Goal: Task Accomplishment & Management: Complete application form

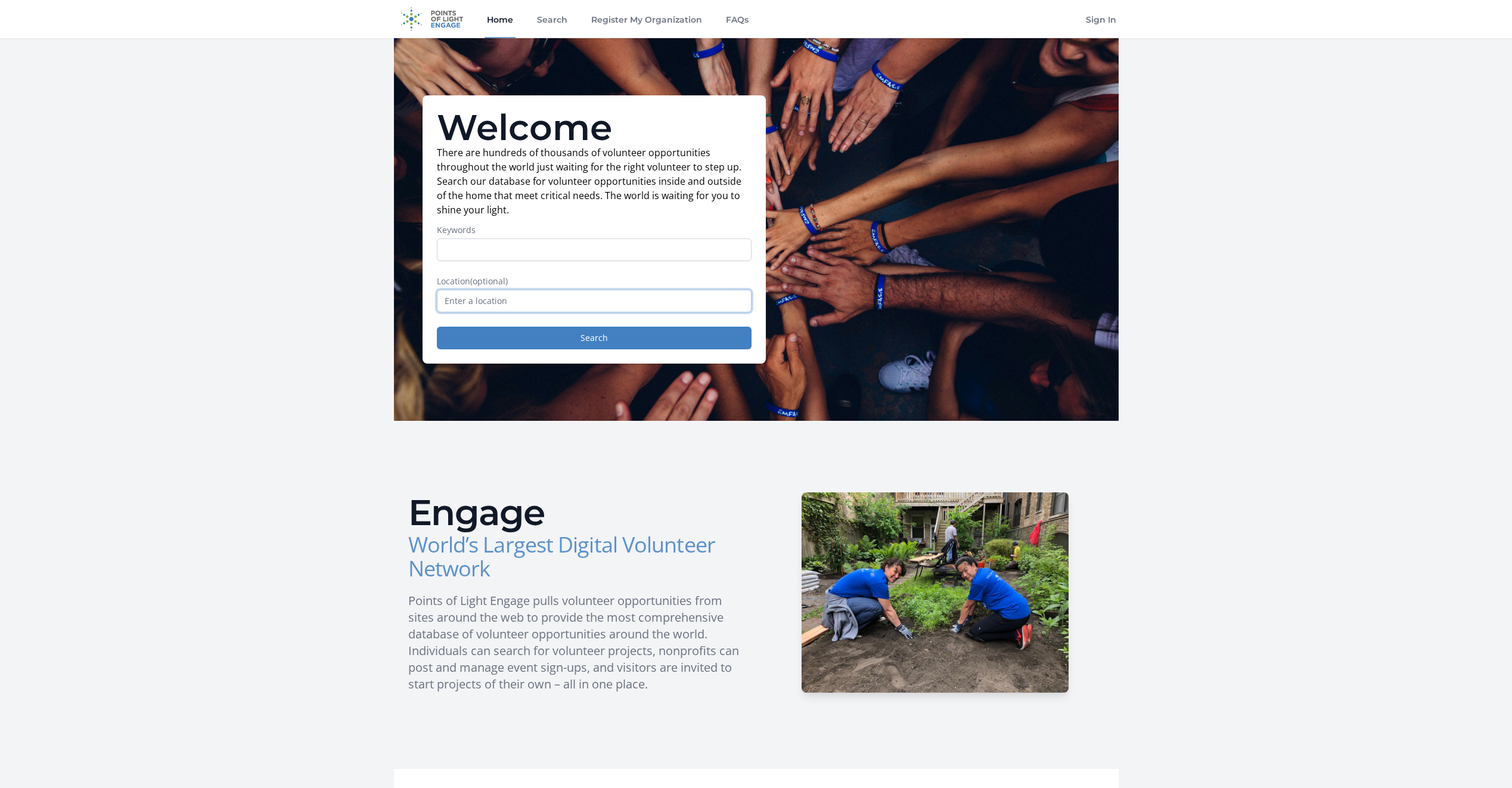
click at [506, 293] on input "text" at bounding box center [594, 301] width 315 height 23
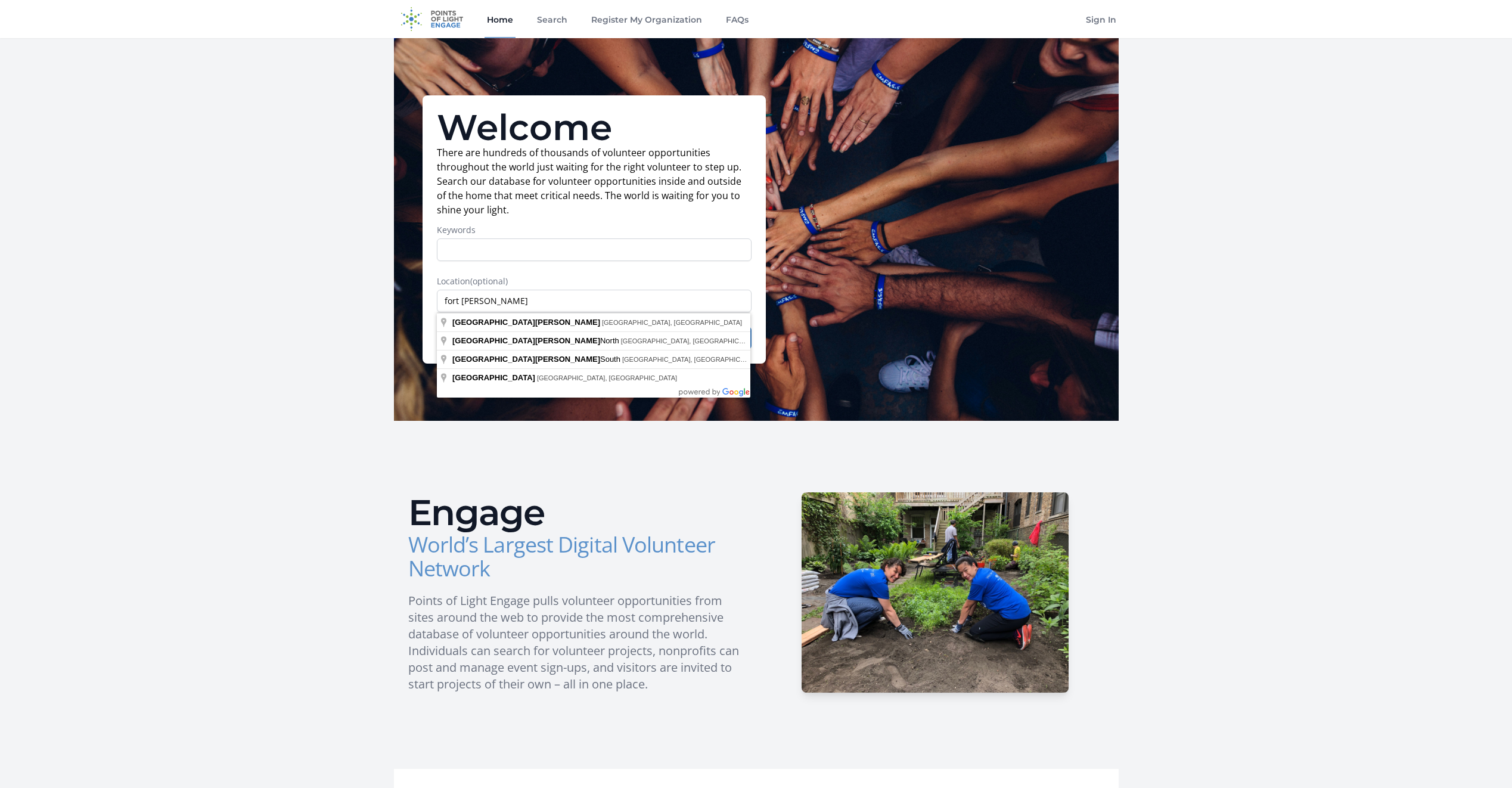
type input "Fort Pierce, FL, USA"
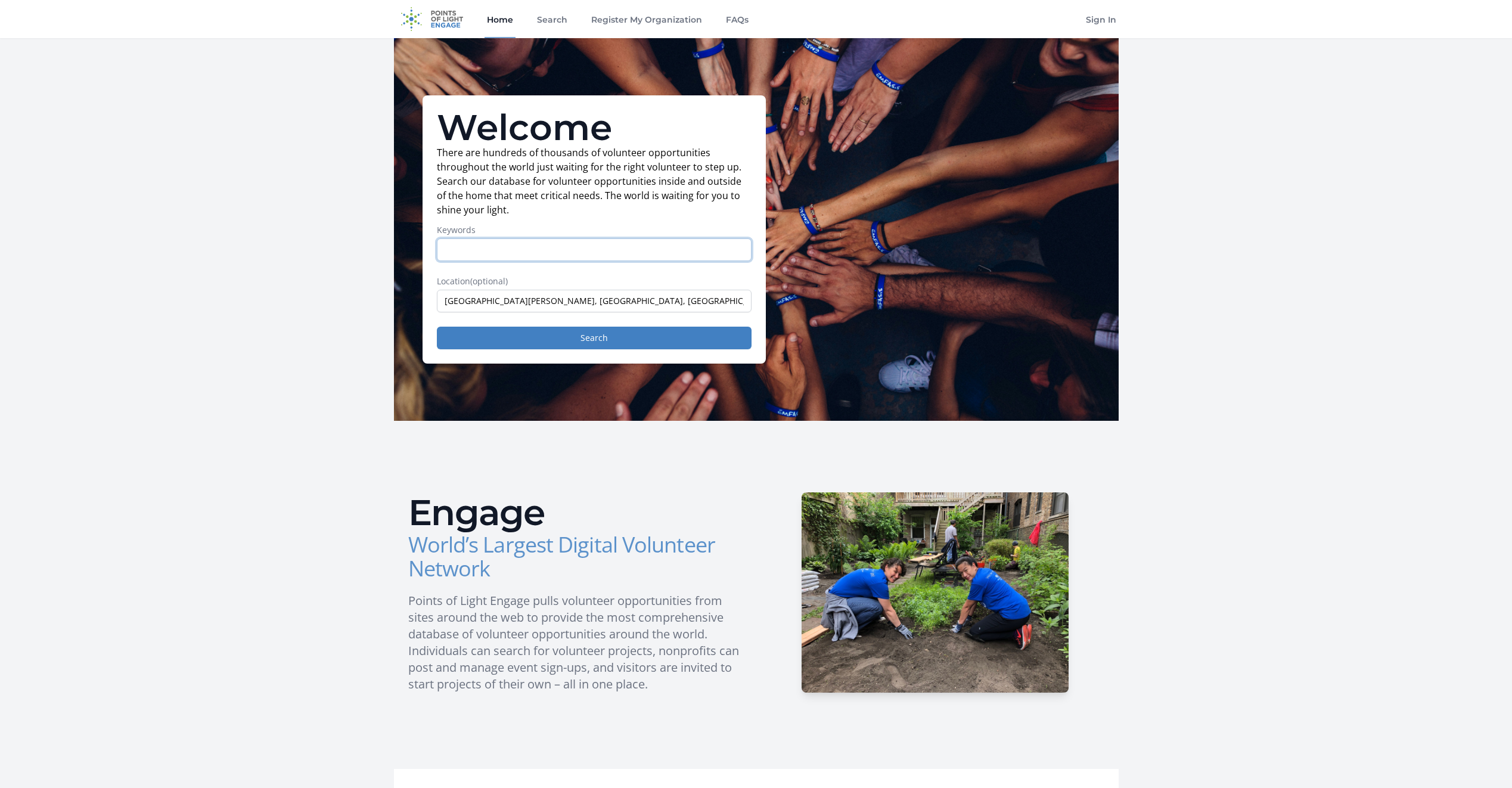
click at [528, 249] on input "Keywords" at bounding box center [594, 250] width 315 height 23
click at [547, 340] on button "Search" at bounding box center [594, 338] width 315 height 23
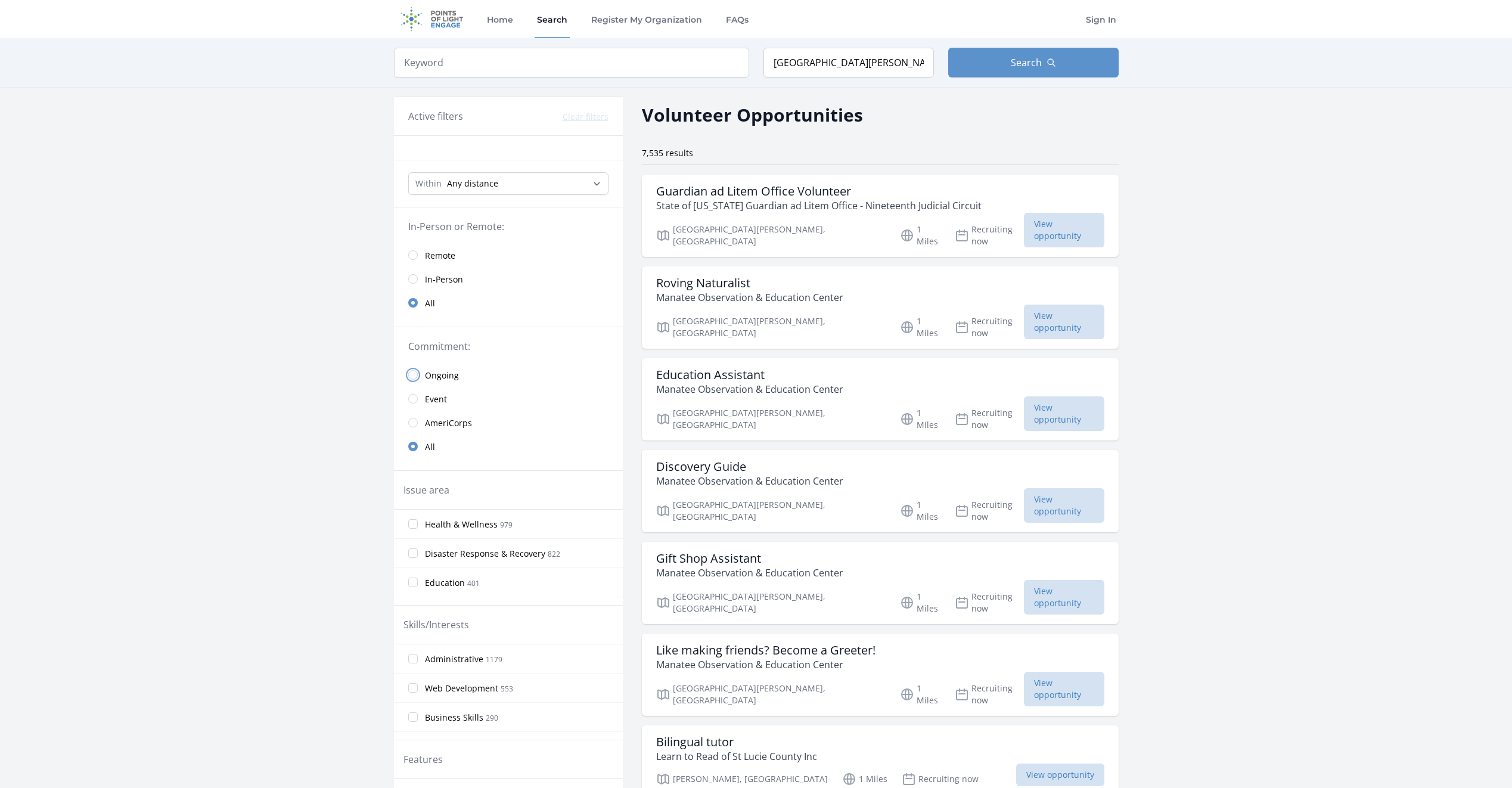
click at [415, 372] on input "radio" at bounding box center [413, 375] width 9 height 9
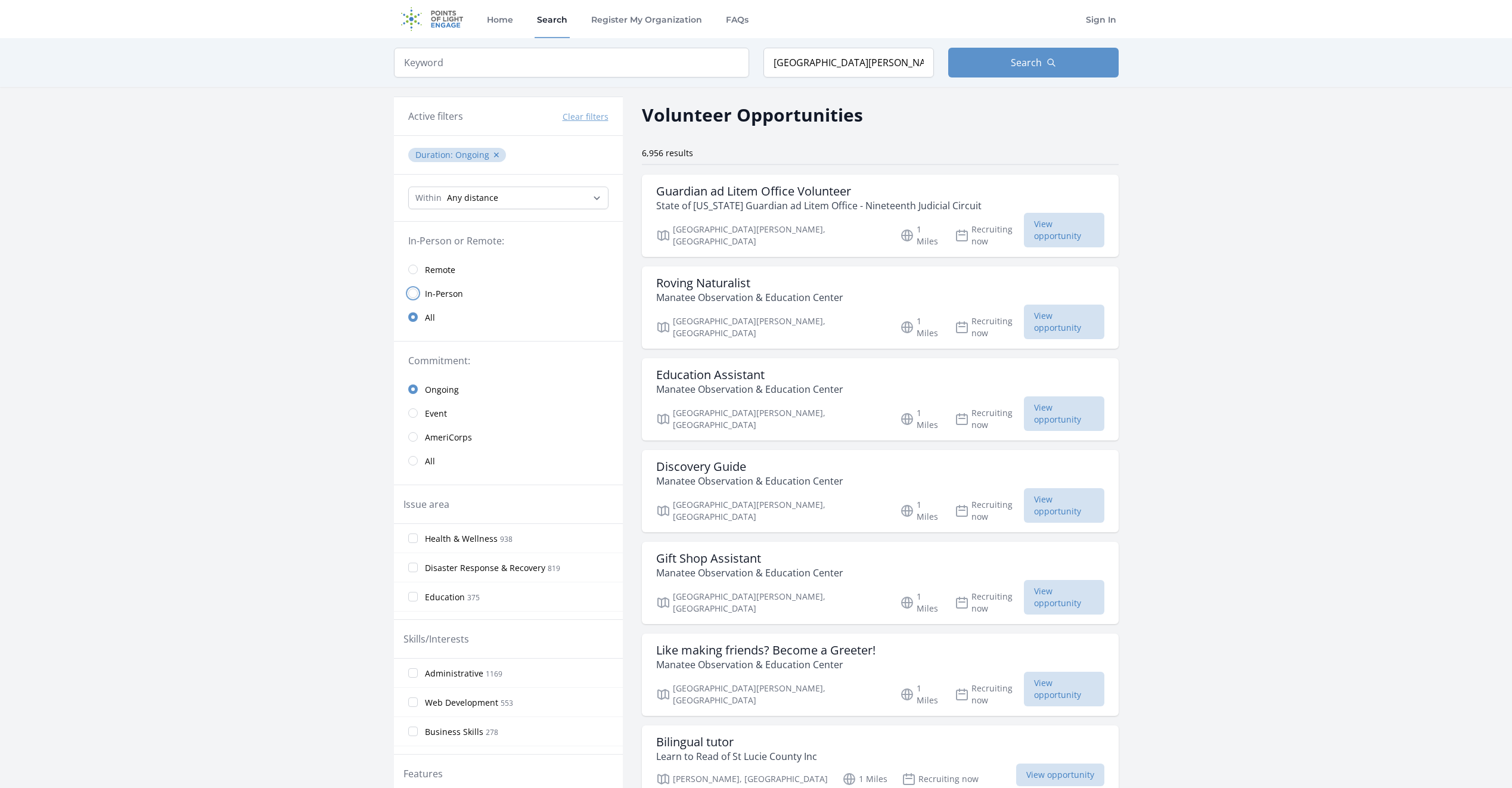
click at [413, 289] on input "radio" at bounding box center [413, 293] width 9 height 9
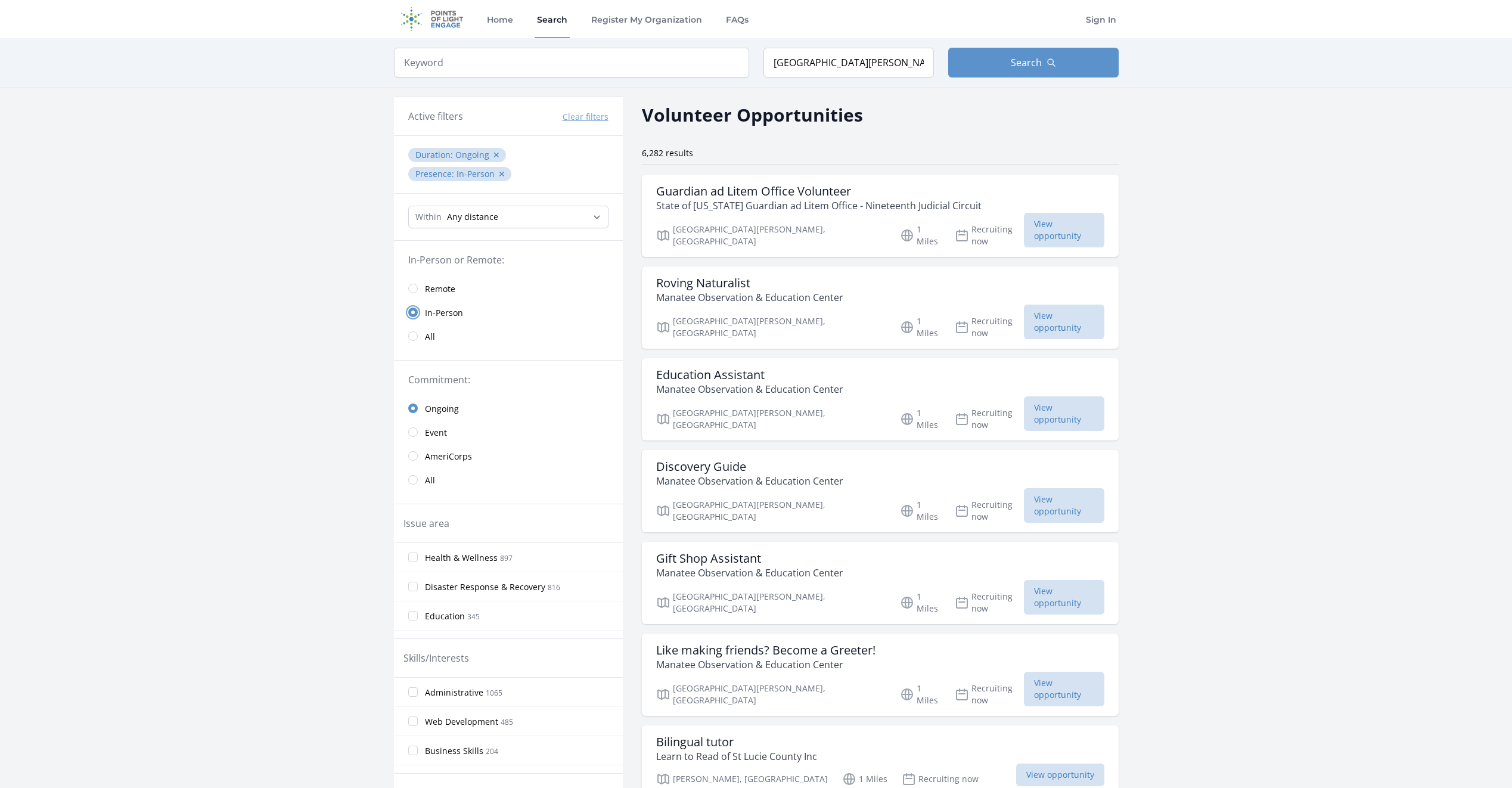
click at [414, 315] on input "radio" at bounding box center [413, 312] width 9 height 9
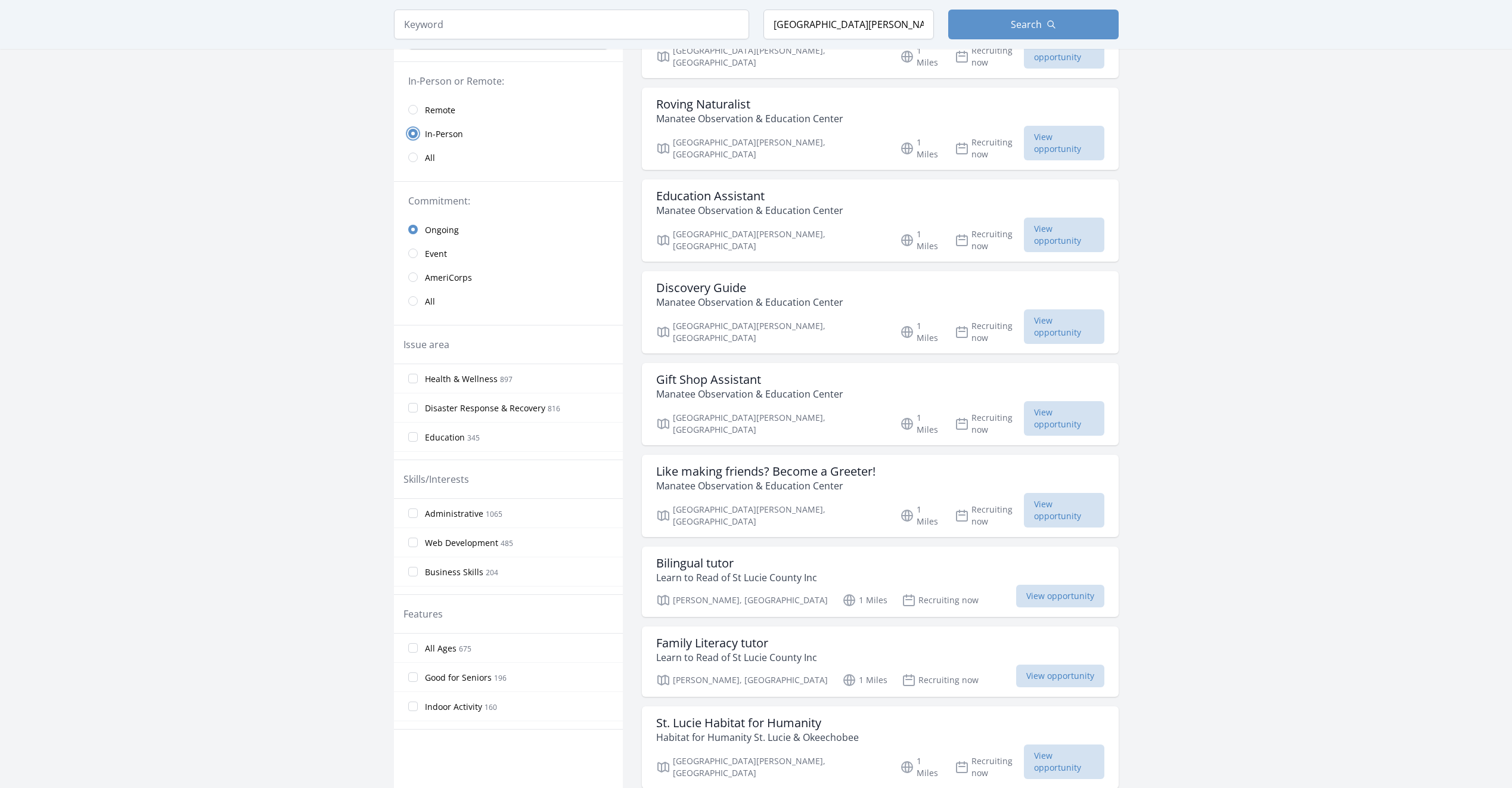
scroll to position [59, 0]
click at [411, 369] on label "Education 345" at bounding box center [508, 377] width 229 height 24
click at [411, 373] on input "Education 345" at bounding box center [413, 377] width 9 height 9
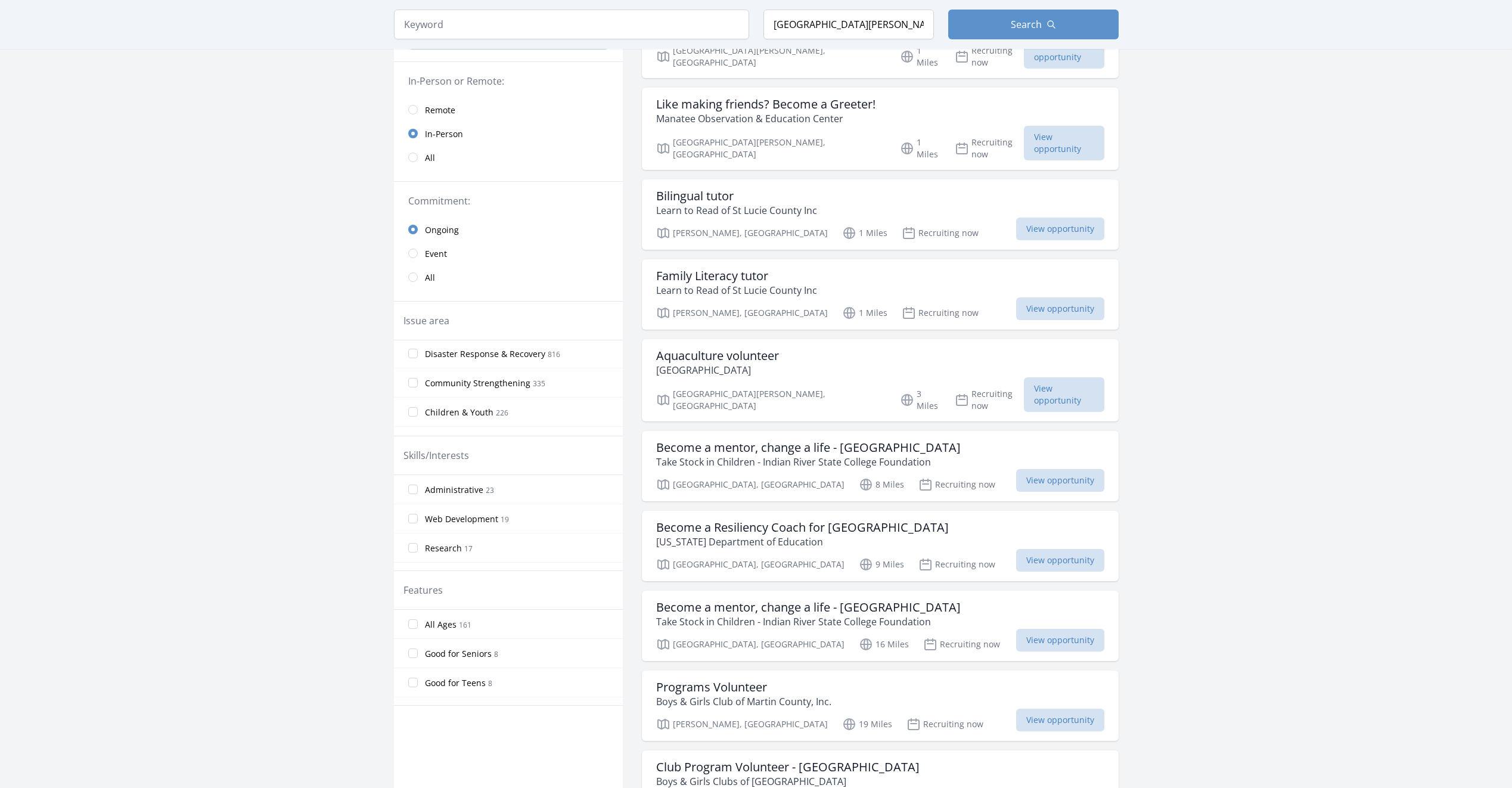
scroll to position [119, 0]
click at [415, 356] on input "Children & Youth 226" at bounding box center [413, 352] width 9 height 9
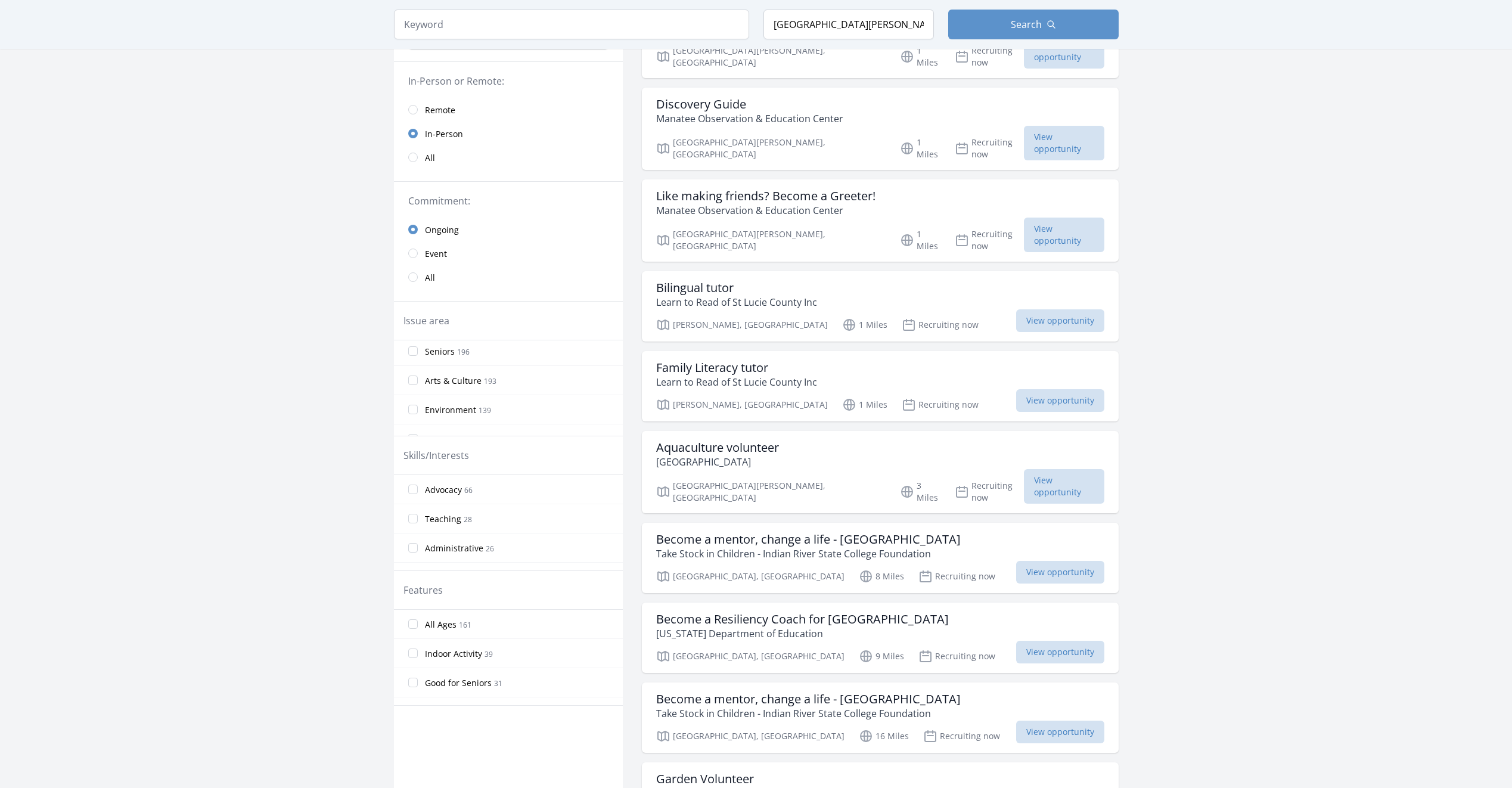
scroll to position [239, 0]
click at [417, 353] on input "Environment 139" at bounding box center [413, 350] width 9 height 9
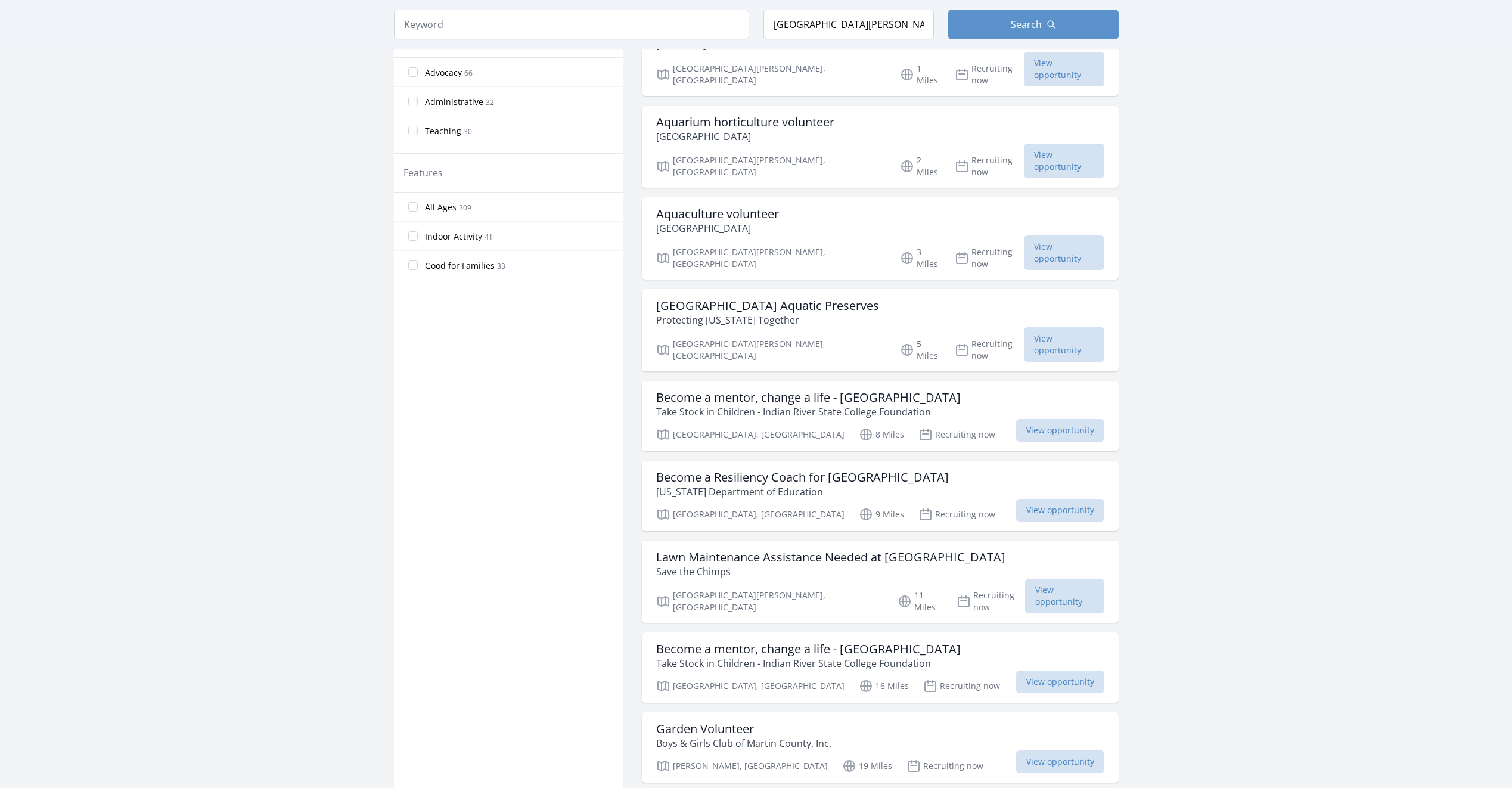
scroll to position [655, 0]
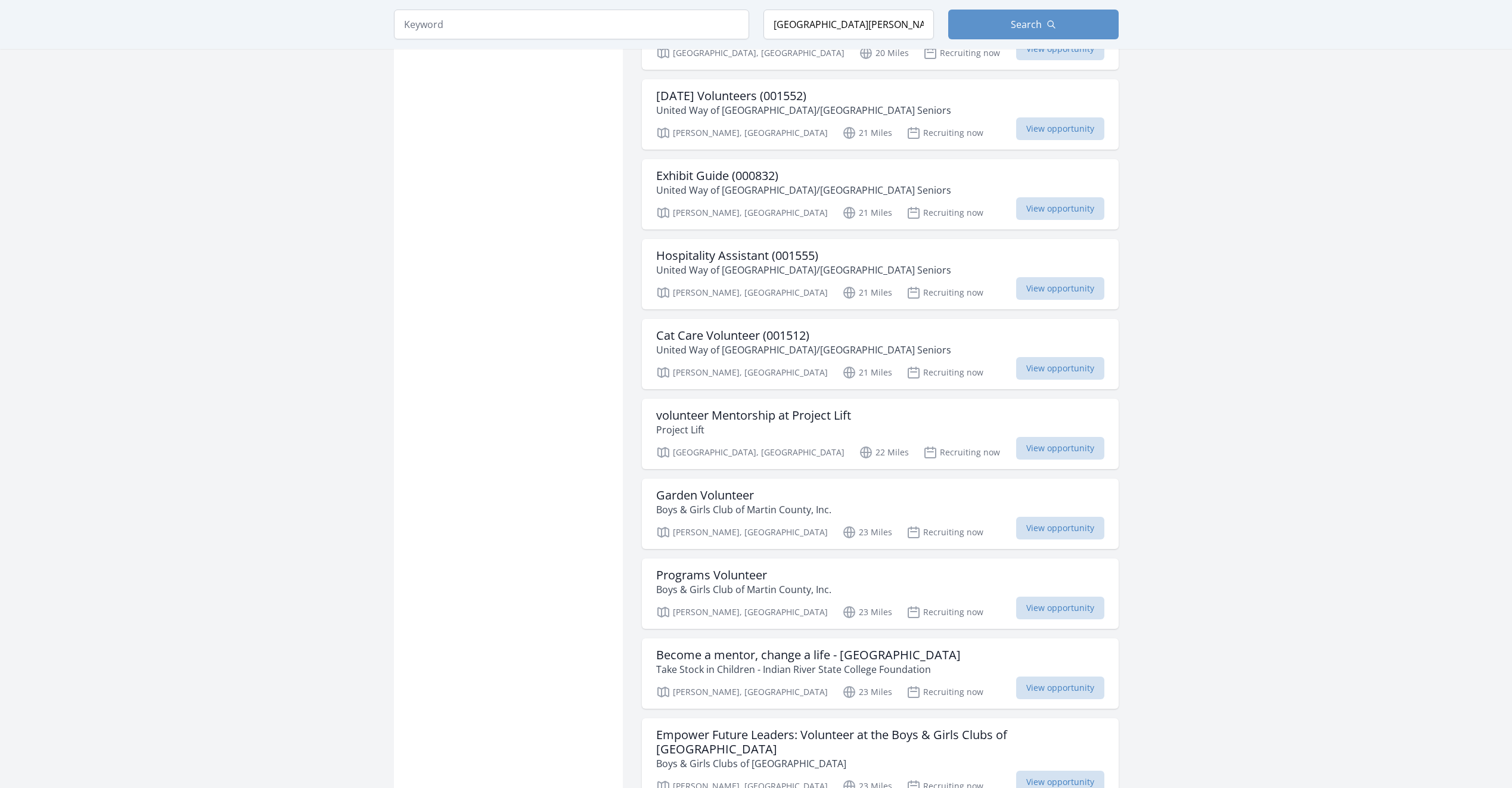
scroll to position [1848, 0]
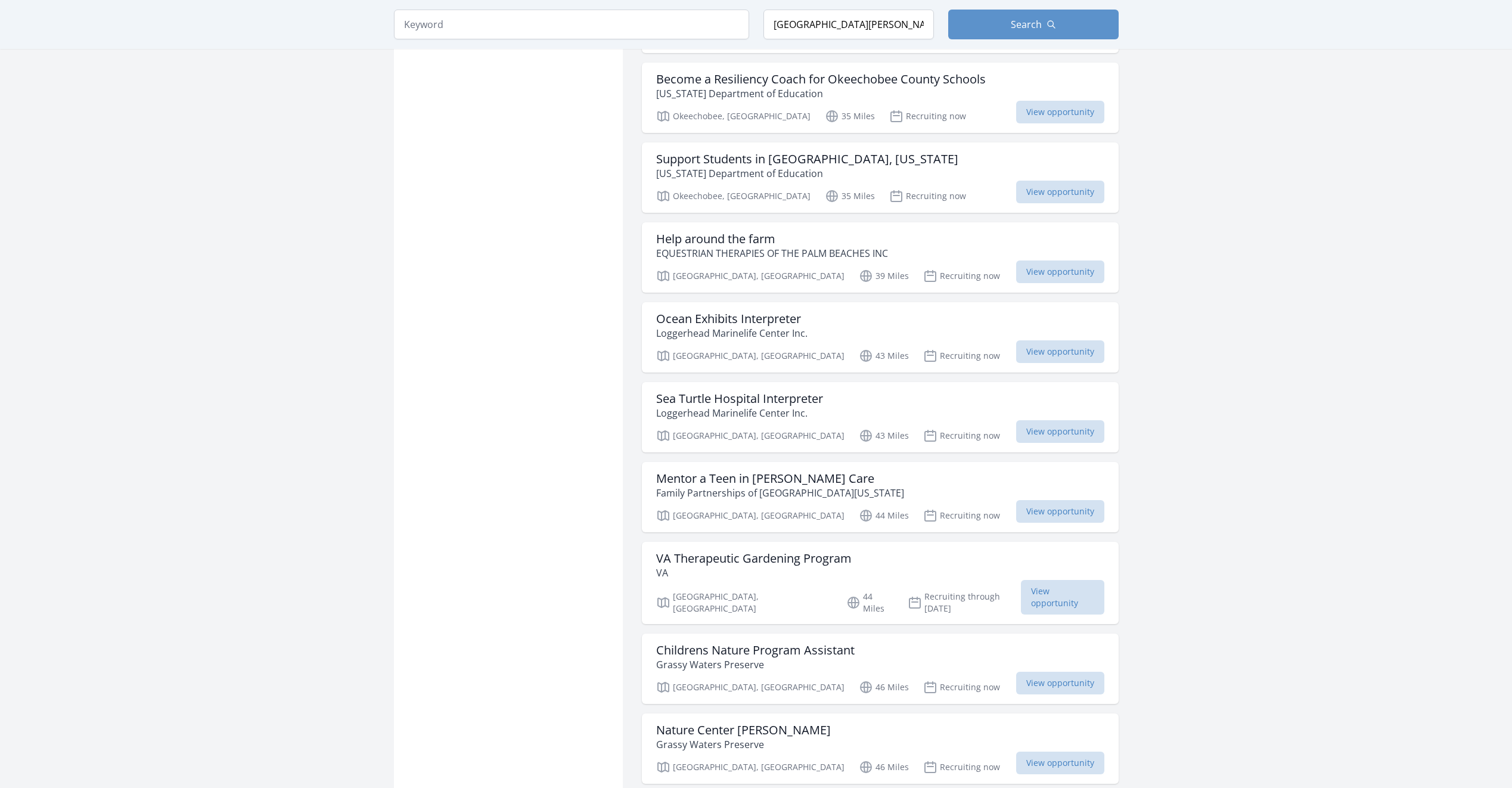
scroll to position [3754, 0]
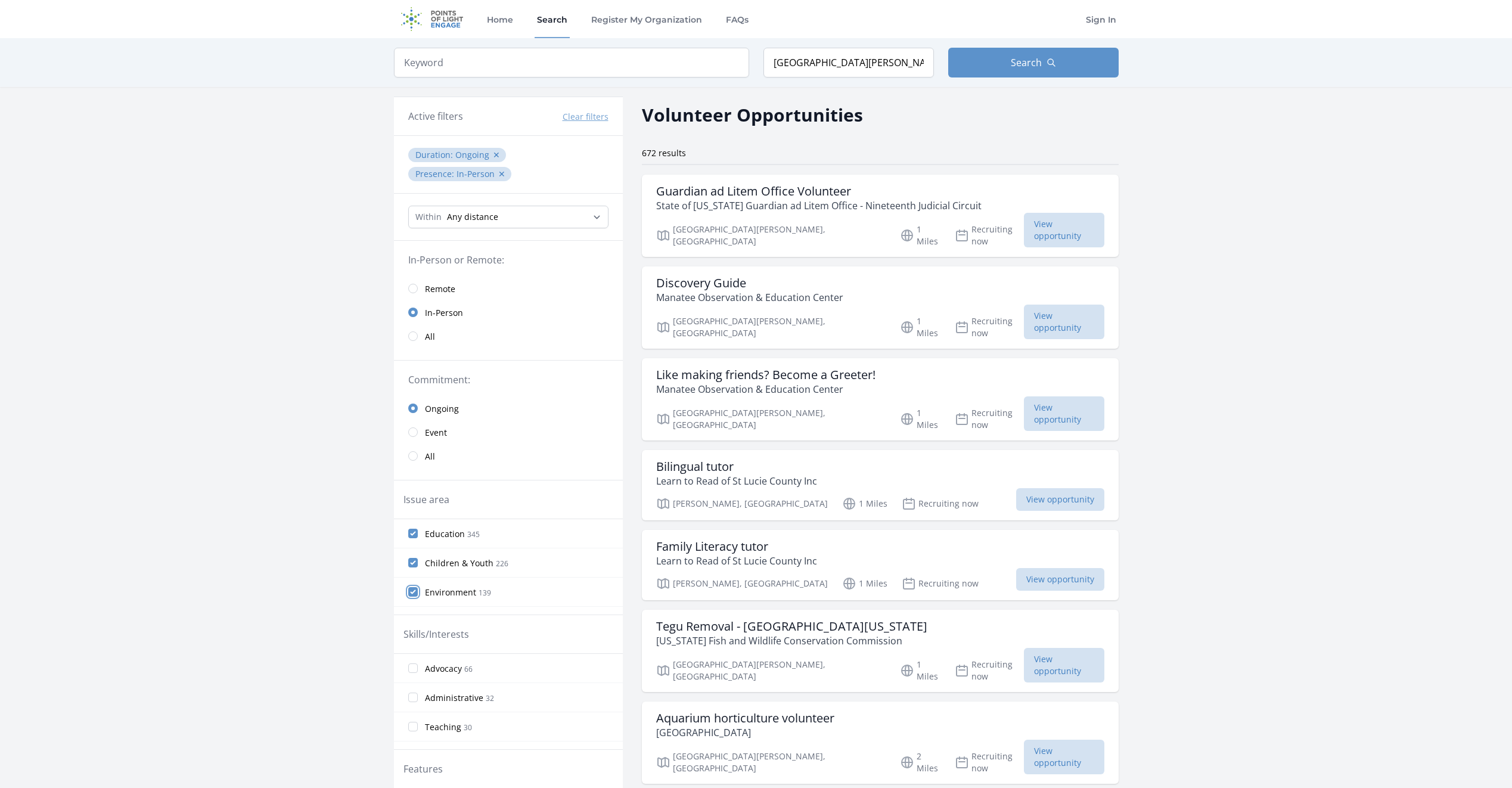
click at [414, 591] on input "Environment 139" at bounding box center [413, 592] width 9 height 9
click at [414, 737] on input "Event Support 1" at bounding box center [413, 736] width 9 height 9
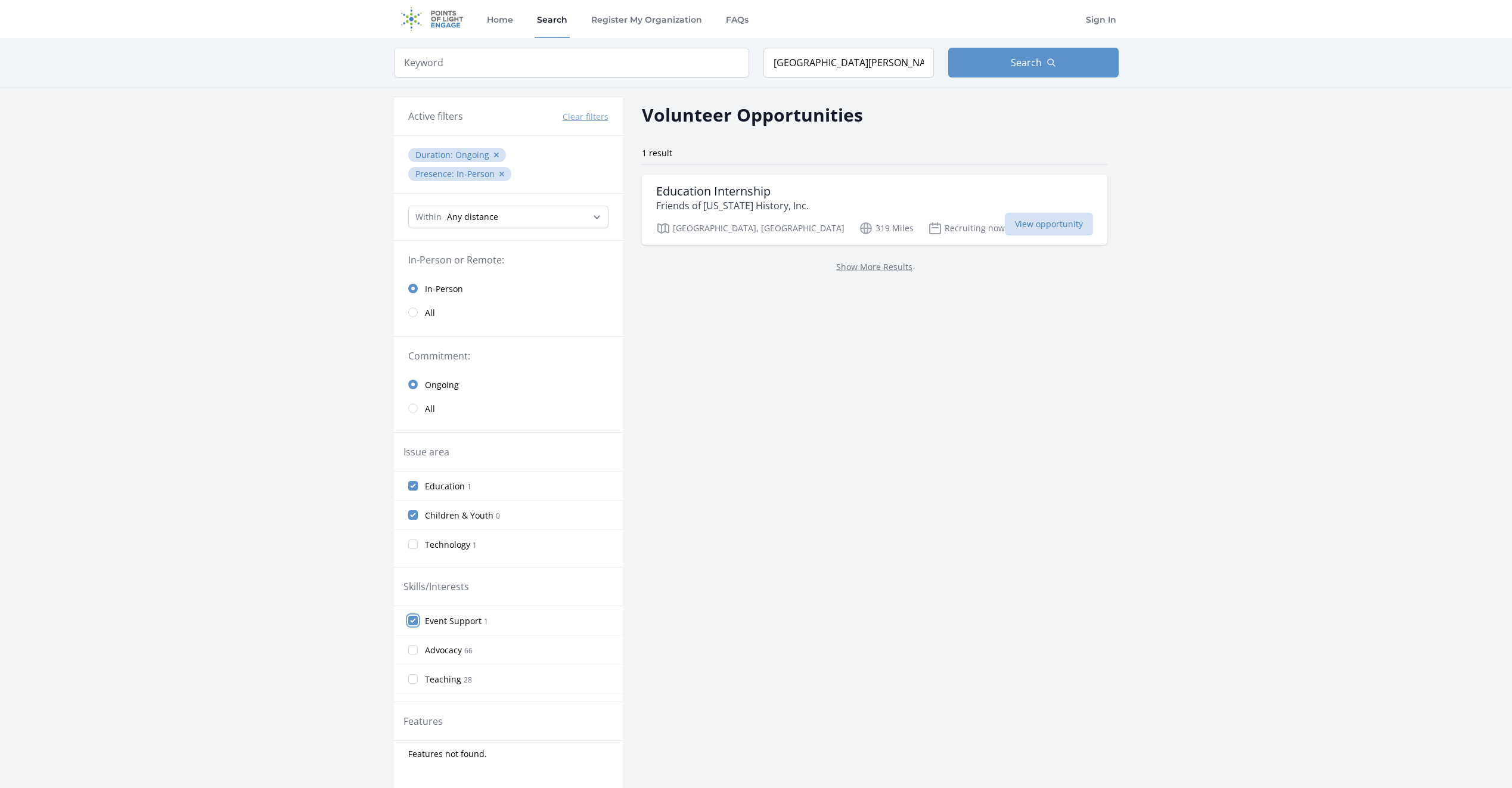
click at [414, 619] on input "Event Support 1" at bounding box center [413, 620] width 9 height 9
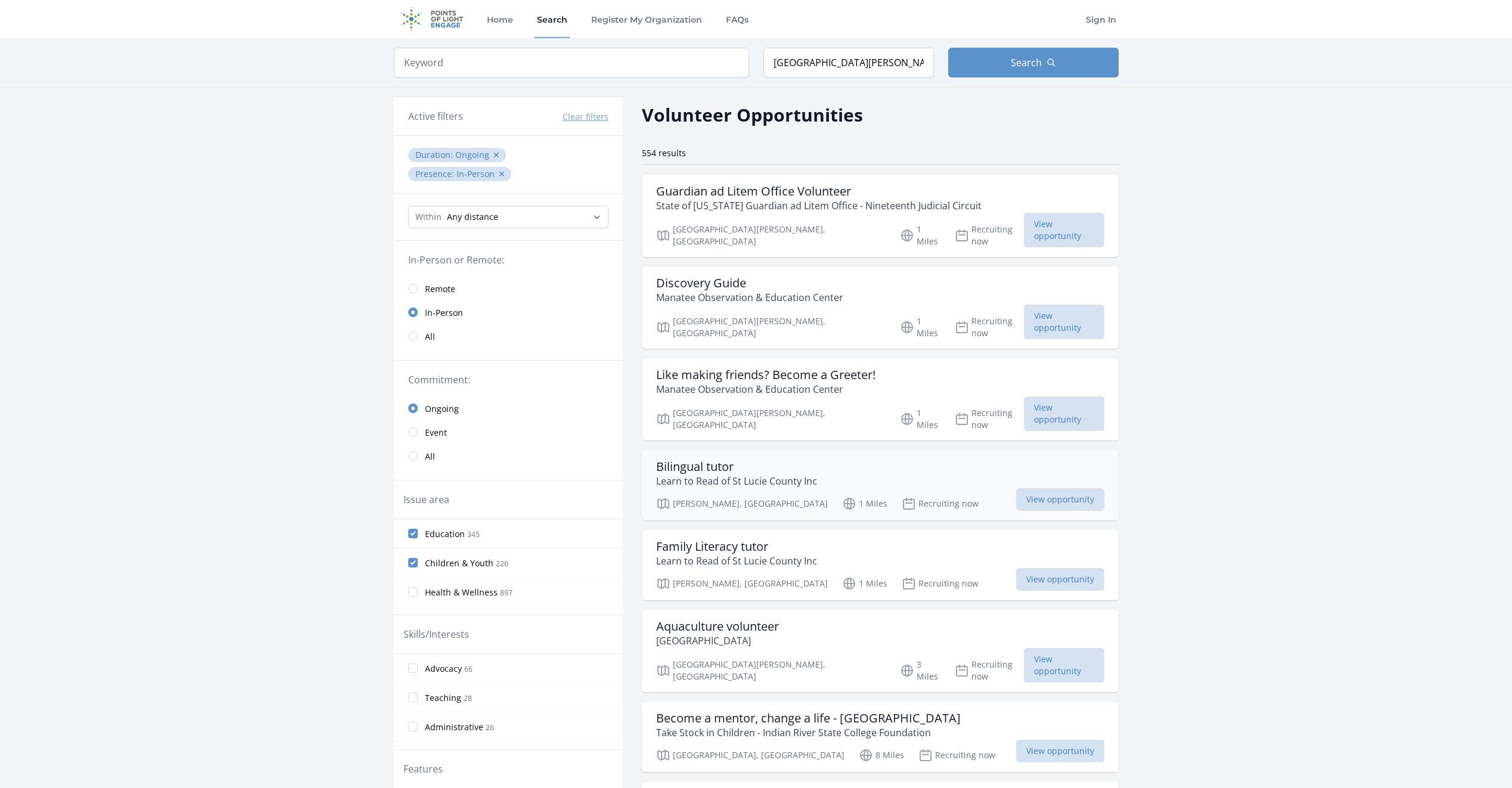
click at [723, 460] on h3 "Bilingual tutor" at bounding box center [736, 466] width 161 height 14
click at [1016, 488] on span "View opportunity" at bounding box center [1060, 499] width 88 height 23
click at [1016, 568] on span "View opportunity" at bounding box center [1060, 579] width 88 height 23
click at [1024, 220] on span "View opportunity" at bounding box center [1064, 230] width 80 height 34
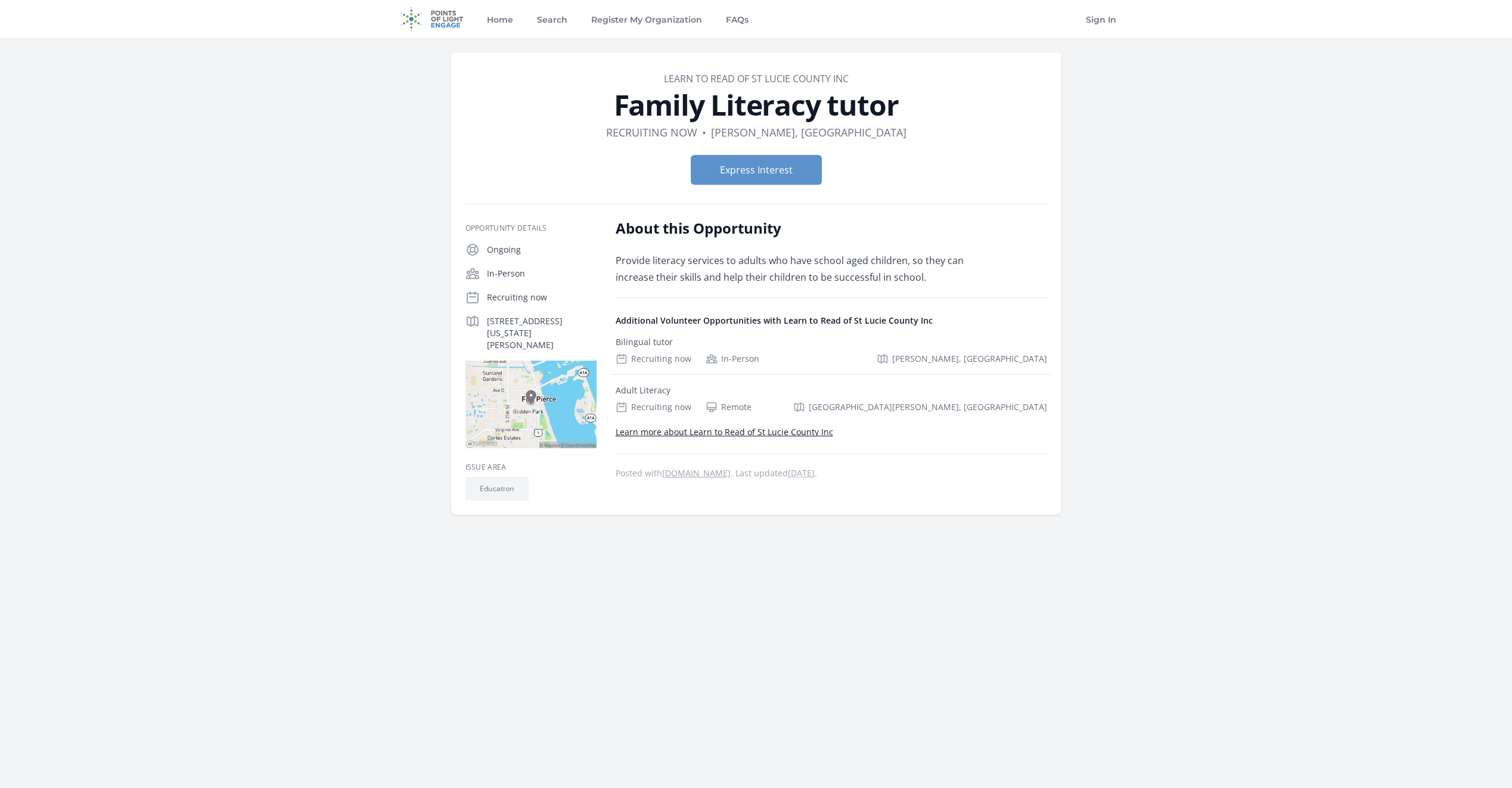
click at [940, 544] on div "Organization Learn to Read of St Lucie County Inc Family Literacy tutor Duratio…" at bounding box center [756, 317] width 763 height 557
click at [708, 436] on link "Learn more about Learn to Read of St Lucie County Inc" at bounding box center [724, 431] width 218 height 11
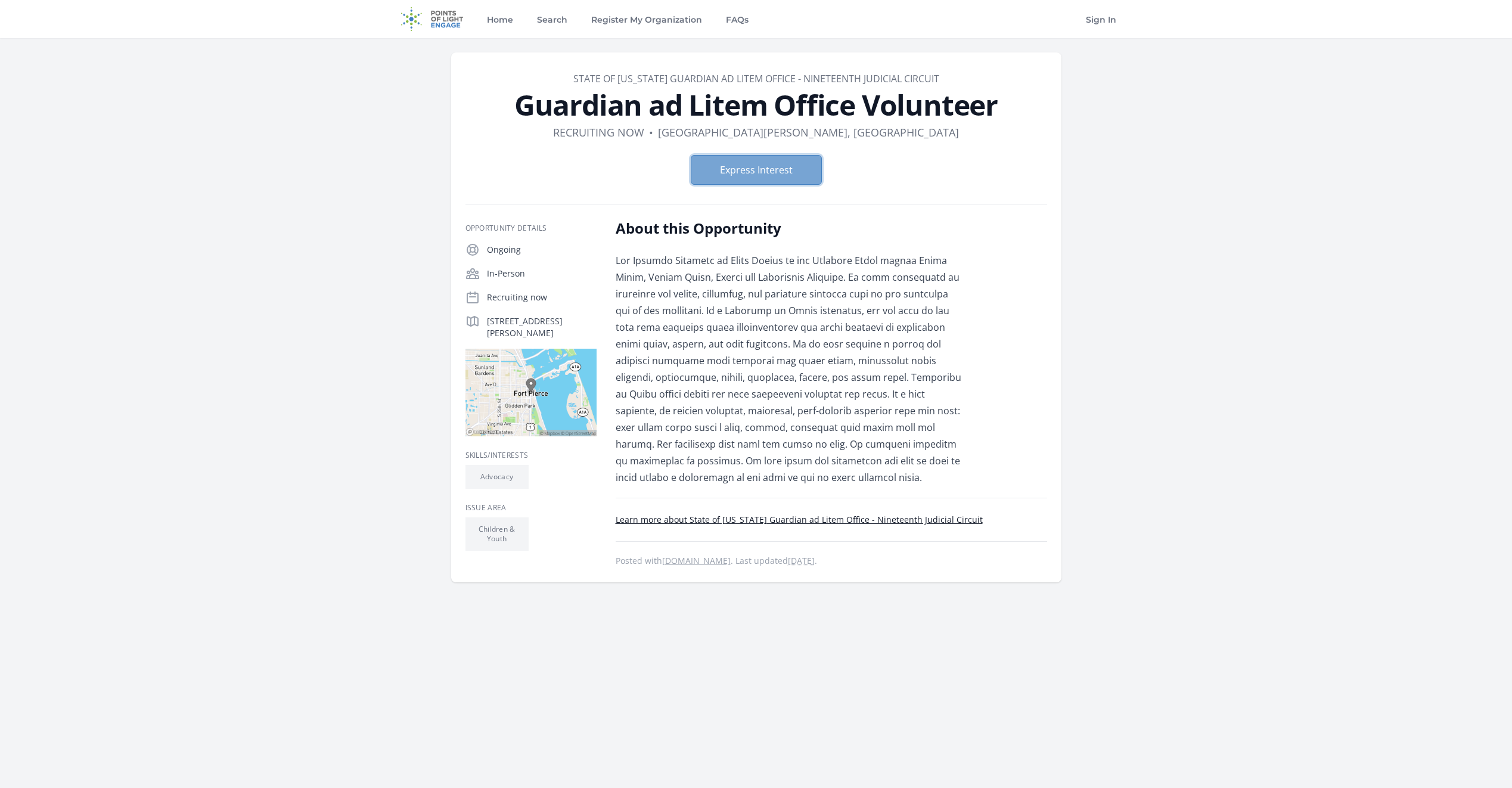
click at [755, 175] on button "Express Interest" at bounding box center [756, 170] width 131 height 30
